Goal: Find contact information: Find contact information

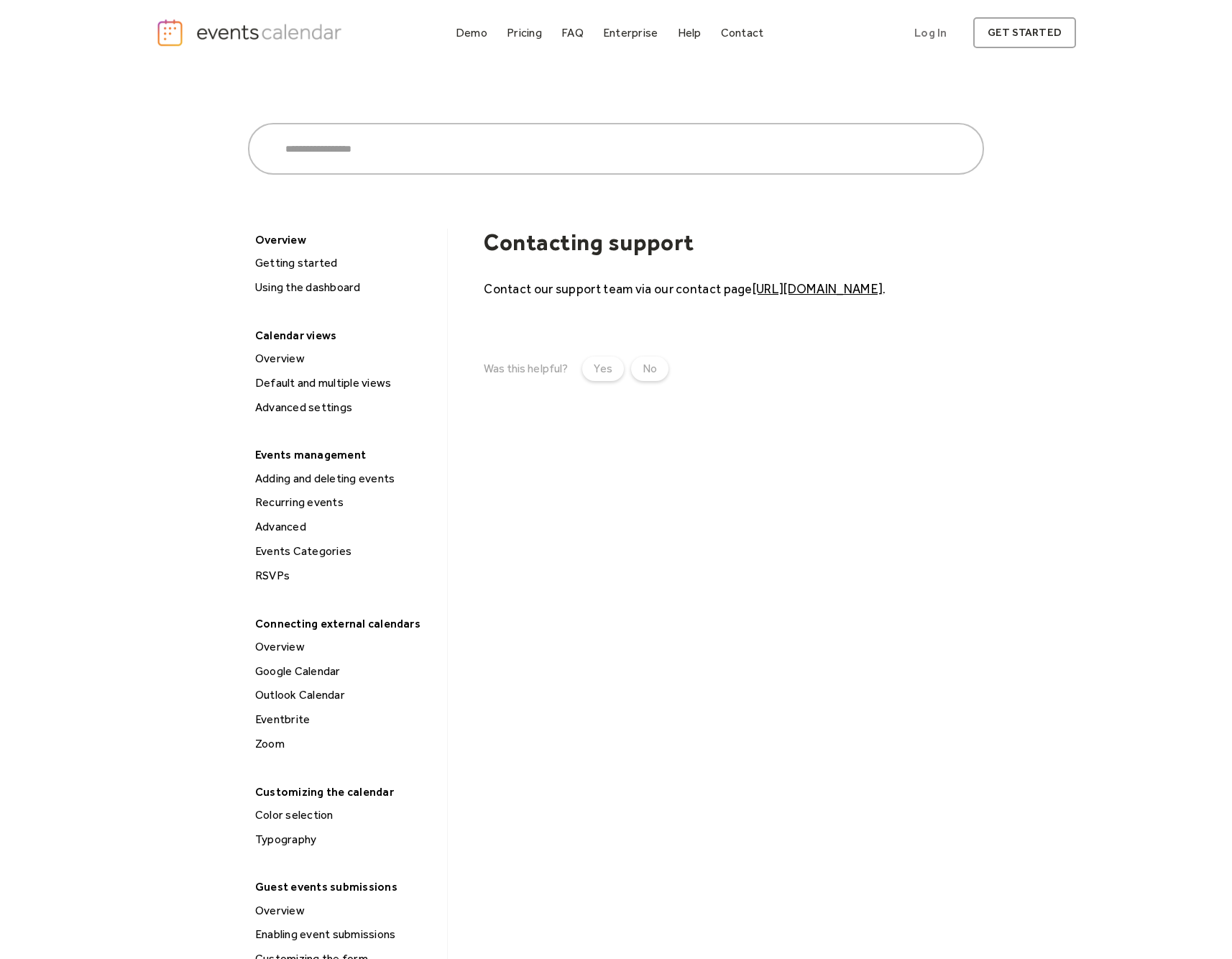
click at [825, 286] on link "https://eventscalendar.co/contact" at bounding box center [817, 289] width 130 height 15
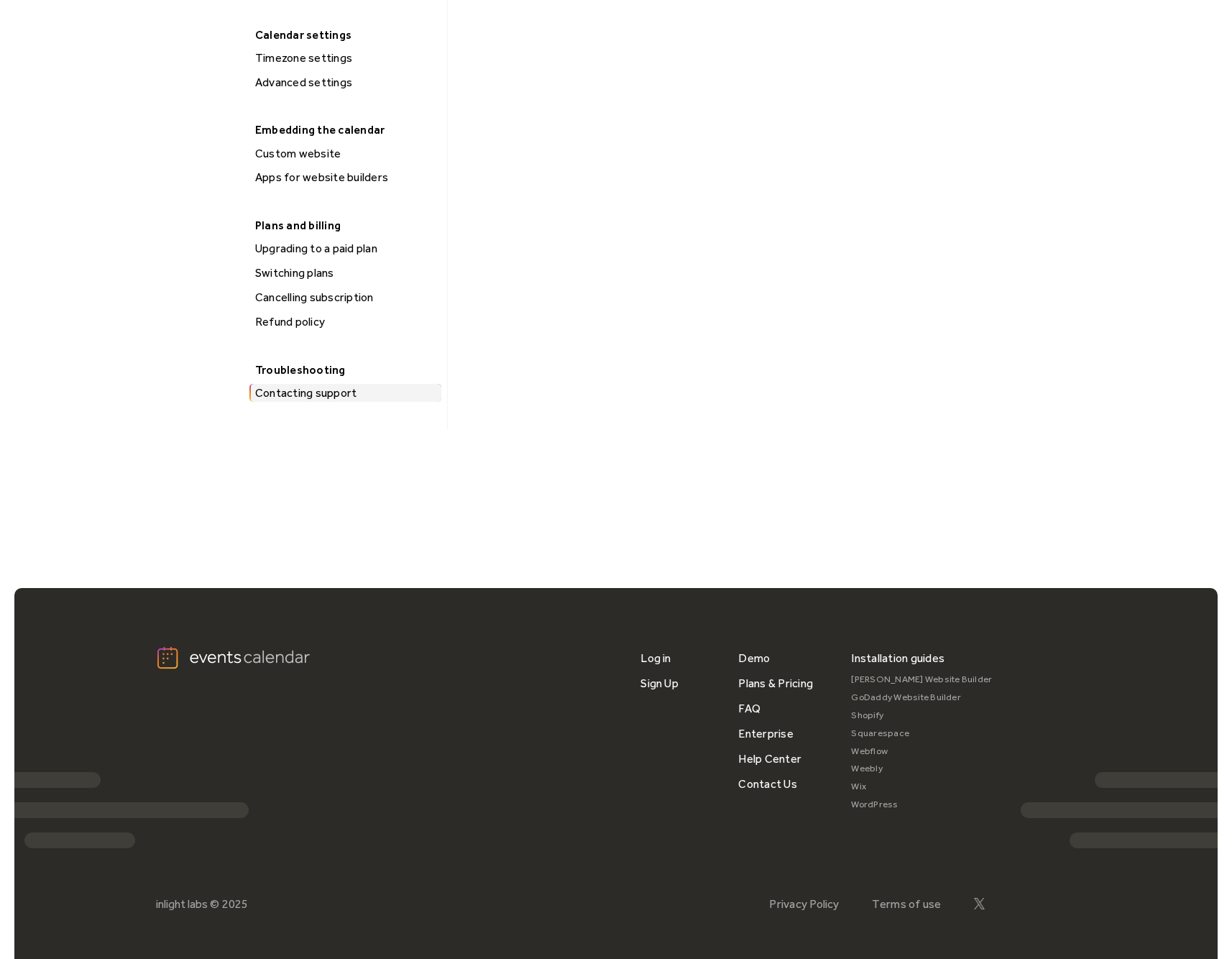
scroll to position [996, 0]
click at [770, 782] on div "Log in Sign Up Demo Plans & Pricing FAQ Enterprise Help Center Contact Us Insta…" at bounding box center [858, 730] width 436 height 169
click at [778, 772] on link "Contact Us" at bounding box center [767, 784] width 58 height 25
